Goal: Information Seeking & Learning: Check status

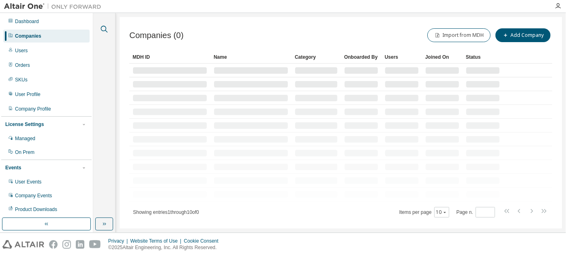
click at [100, 28] on icon "button" at bounding box center [104, 29] width 10 height 10
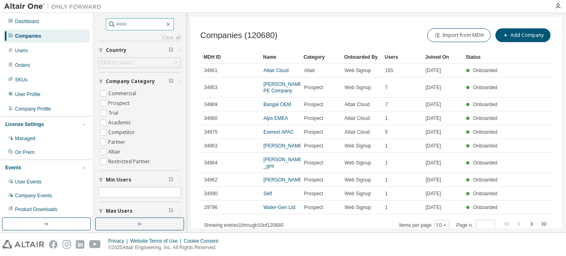
click at [143, 27] on input "text" at bounding box center [140, 24] width 49 height 8
paste input "**********"
type input "**********"
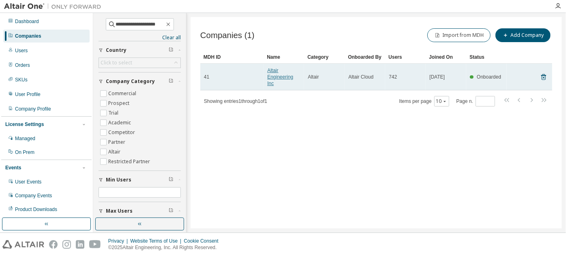
click at [282, 79] on link "Altair Engineering Inc" at bounding box center [280, 77] width 26 height 19
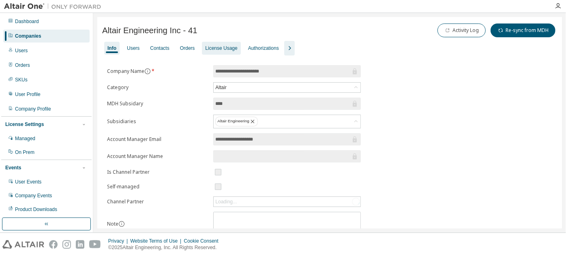
click at [220, 51] on div "License Usage" at bounding box center [221, 48] width 32 height 6
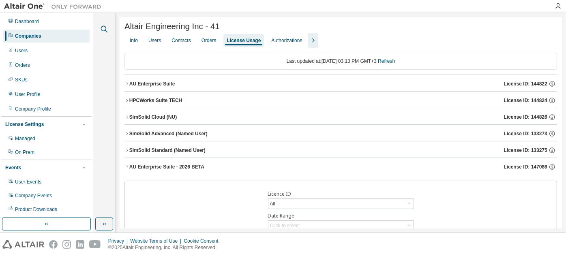
click at [105, 32] on icon "button" at bounding box center [104, 29] width 10 height 10
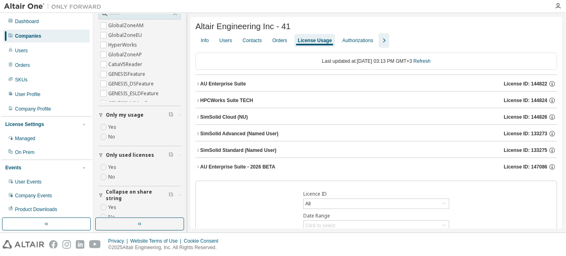
scroll to position [177, 0]
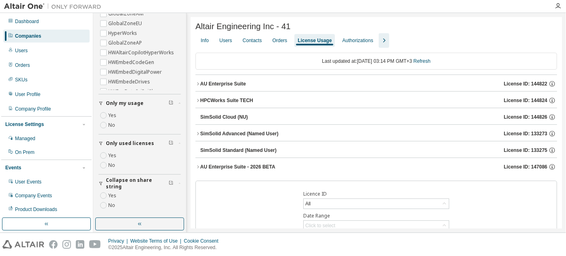
click at [198, 84] on icon "button" at bounding box center [198, 84] width 5 height 5
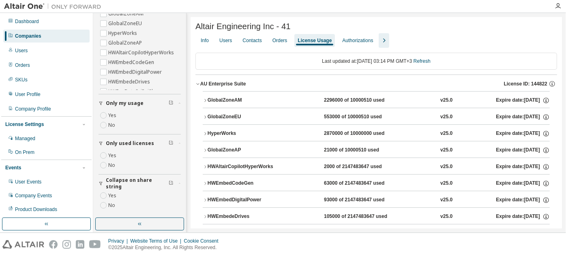
click at [198, 84] on icon "button" at bounding box center [198, 84] width 5 height 5
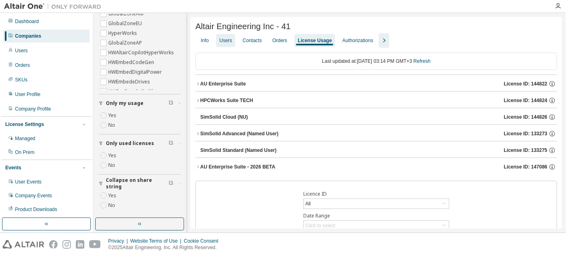
click at [234, 46] on div "Users" at bounding box center [225, 40] width 19 height 13
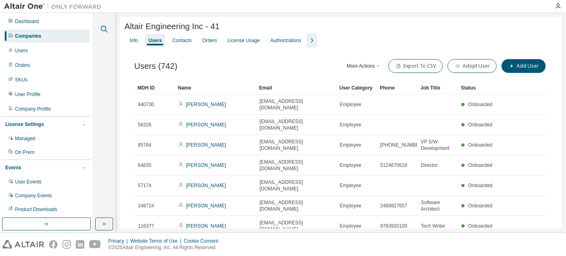
click at [105, 28] on icon "button" at bounding box center [104, 29] width 10 height 10
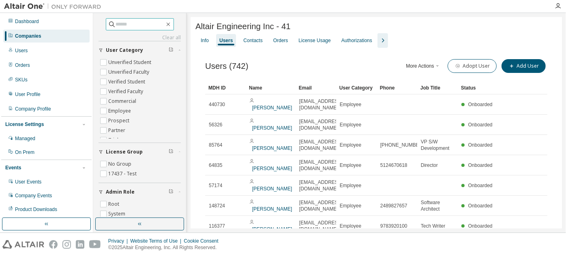
paste input "**********"
click at [128, 25] on input "**********" at bounding box center [140, 24] width 49 height 8
type input "**********"
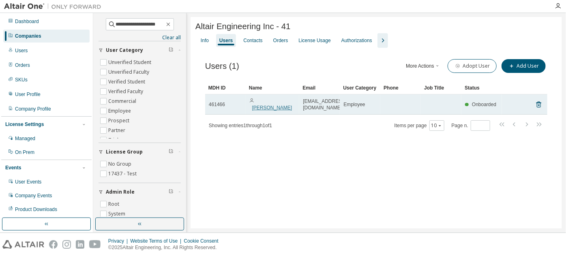
click at [262, 106] on link "[PERSON_NAME]" at bounding box center [272, 108] width 40 height 6
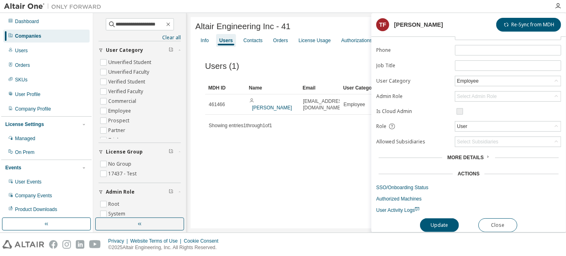
scroll to position [62, 0]
click at [402, 196] on link "Authorized Machines" at bounding box center [469, 199] width 185 height 6
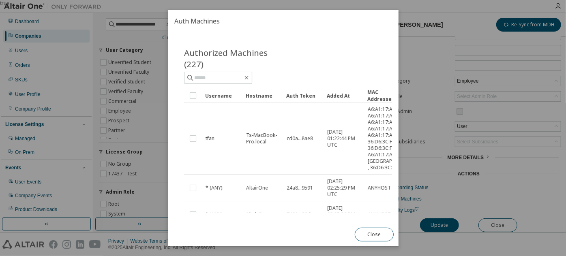
click at [347, 95] on div "Added At" at bounding box center [344, 95] width 34 height 13
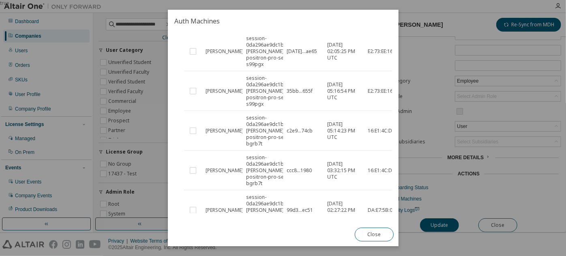
scroll to position [0, 0]
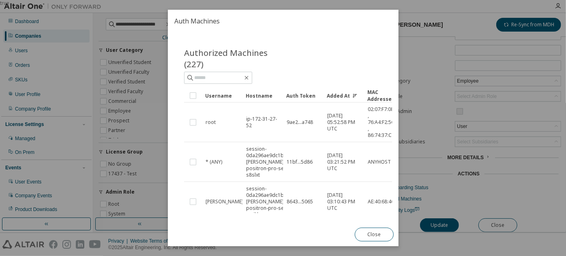
click at [217, 97] on div "Username" at bounding box center [222, 95] width 34 height 13
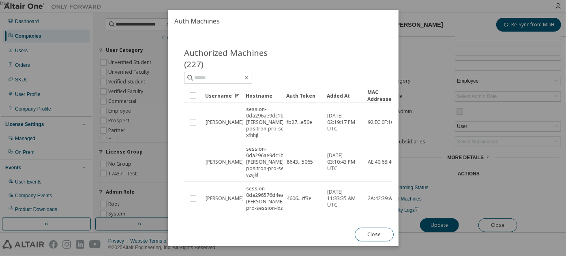
click at [218, 92] on div "Username" at bounding box center [222, 95] width 34 height 13
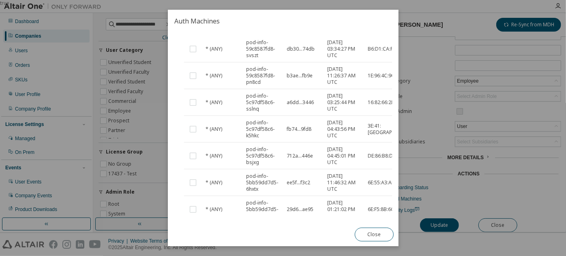
scroll to position [205, 0]
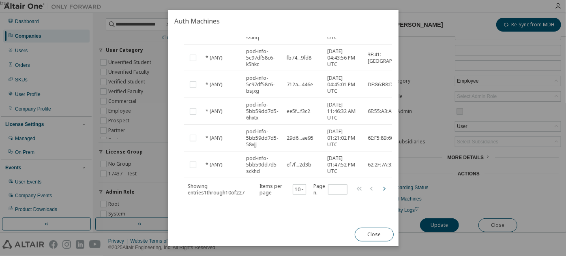
click at [386, 184] on icon "button" at bounding box center [384, 189] width 10 height 10
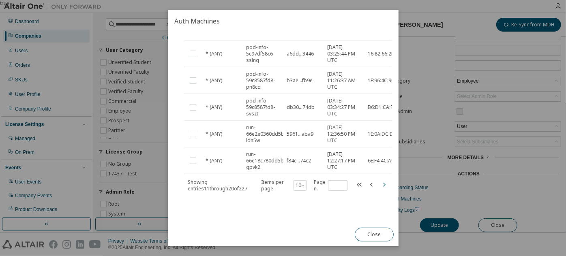
click at [386, 183] on icon "button" at bounding box center [384, 185] width 10 height 10
type input "*"
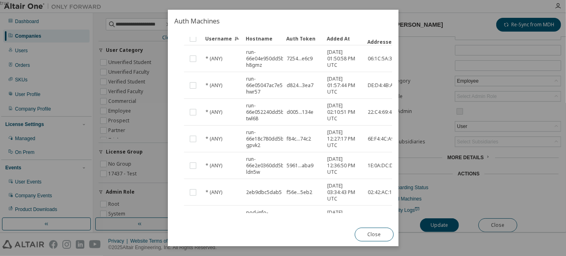
scroll to position [198, 0]
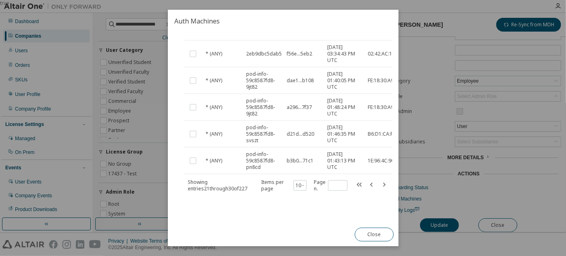
click at [451, 165] on div "true" at bounding box center [283, 128] width 566 height 256
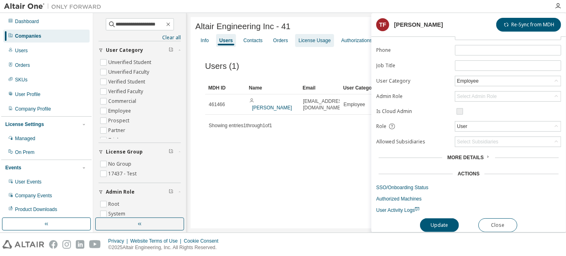
click at [306, 43] on div "License Usage" at bounding box center [315, 40] width 32 height 6
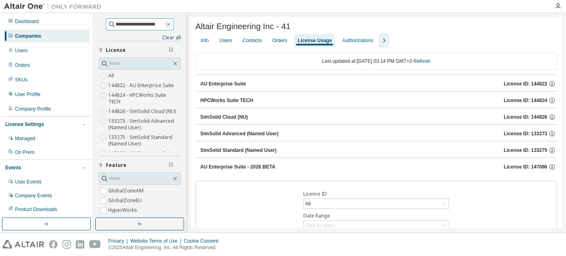
click at [170, 24] on icon "button" at bounding box center [168, 25] width 4 height 4
click at [137, 24] on input "text" at bounding box center [140, 24] width 49 height 8
type input "***"
click at [198, 86] on icon "button" at bounding box center [198, 84] width 5 height 5
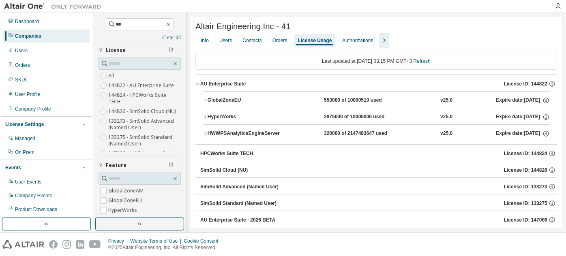
click at [204, 132] on button "HWWPSAnalyticsEngineServer 320000 of 2147483647 used v25.0 Expire date: [DATE]" at bounding box center [376, 134] width 347 height 18
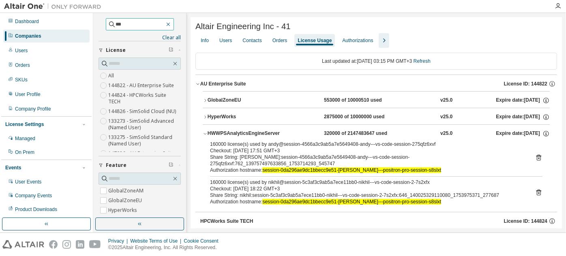
click at [172, 22] on icon "button" at bounding box center [168, 24] width 6 height 6
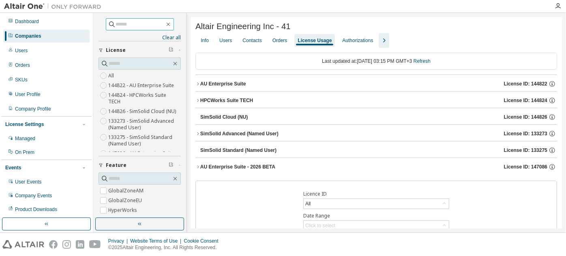
click at [198, 85] on icon "button" at bounding box center [198, 83] width 2 height 3
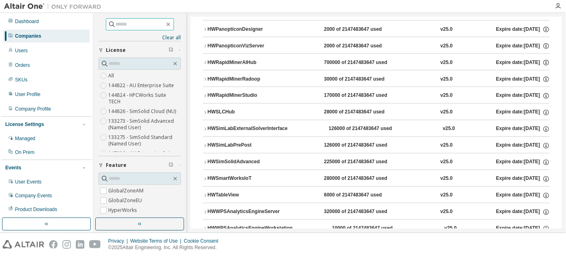
scroll to position [703, 0]
click at [205, 110] on icon "button" at bounding box center [205, 112] width 5 height 5
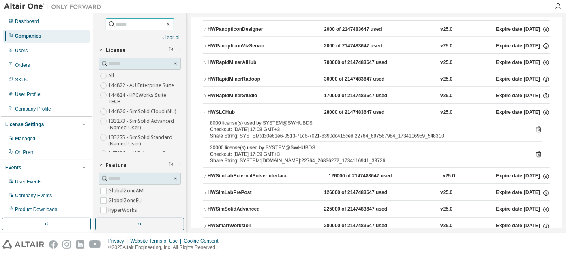
click at [205, 112] on icon "button" at bounding box center [205, 113] width 3 height 2
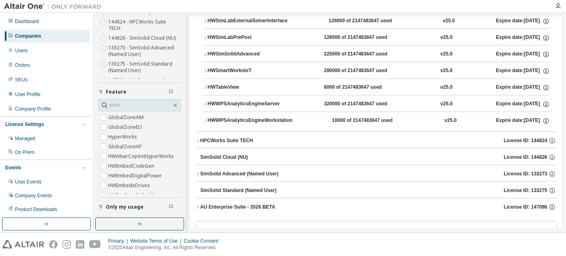
scroll to position [73, 0]
click at [136, 101] on input "text" at bounding box center [140, 105] width 63 height 8
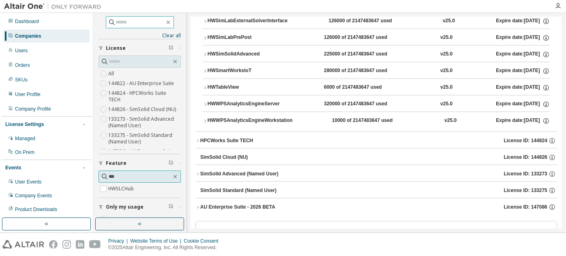
scroll to position [26, 0]
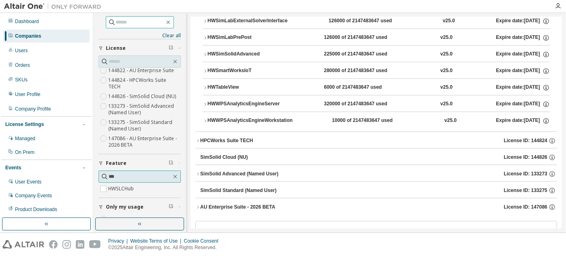
type input "***"
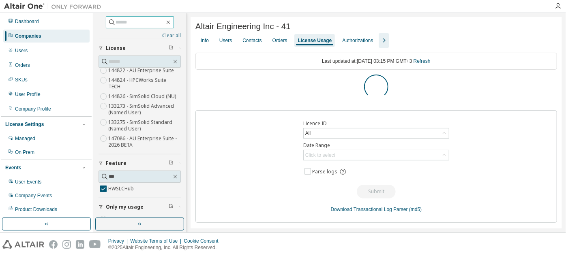
scroll to position [0, 0]
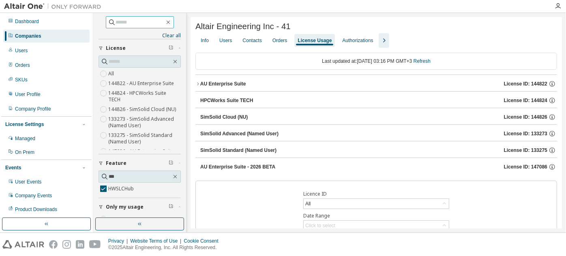
click at [198, 84] on icon "button" at bounding box center [198, 84] width 5 height 5
